Goal: Check status: Check status

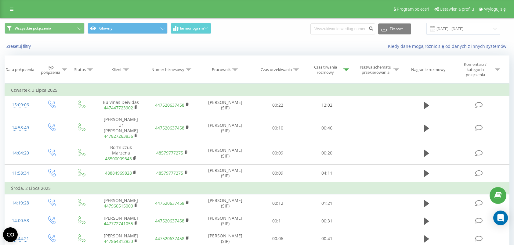
click at [346, 69] on icon at bounding box center [345, 69] width 5 height 3
click at [331, 100] on div at bounding box center [323, 102] width 43 height 6
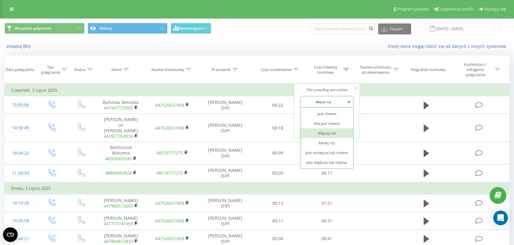
click at [326, 132] on div "Więcej niż" at bounding box center [326, 133] width 53 height 10
click at [339, 124] on span "OK" at bounding box center [339, 127] width 17 height 9
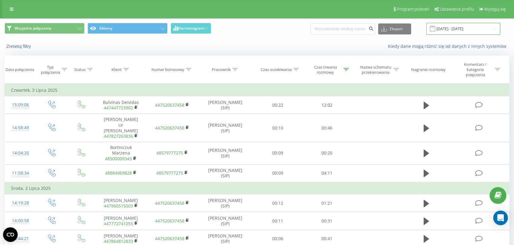
click at [456, 28] on input "[DATE] - [DATE]" at bounding box center [463, 29] width 74 height 12
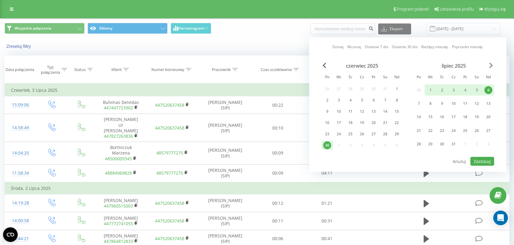
click at [491, 63] on span "Next Month" at bounding box center [491, 65] width 4 height 5
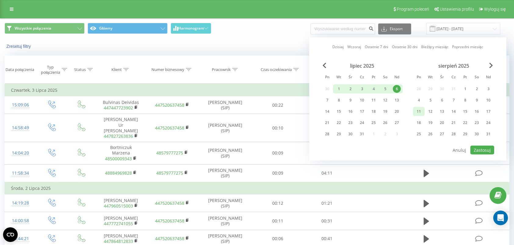
click at [419, 113] on div "11" at bounding box center [418, 112] width 8 height 8
click at [465, 113] on div "15" at bounding box center [465, 112] width 8 height 8
click at [478, 147] on button "Zastosuj" at bounding box center [482, 150] width 24 height 9
type input "[DATE] - [DATE]"
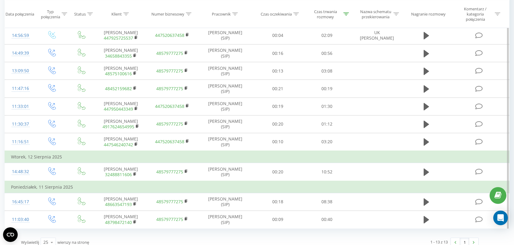
scroll to position [132, 0]
